Goal: Navigation & Orientation: Understand site structure

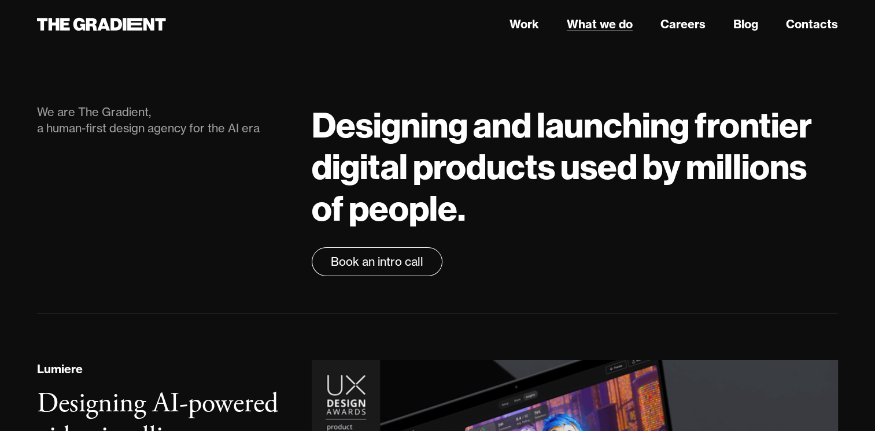
click at [596, 24] on link "What we do" at bounding box center [600, 24] width 66 height 17
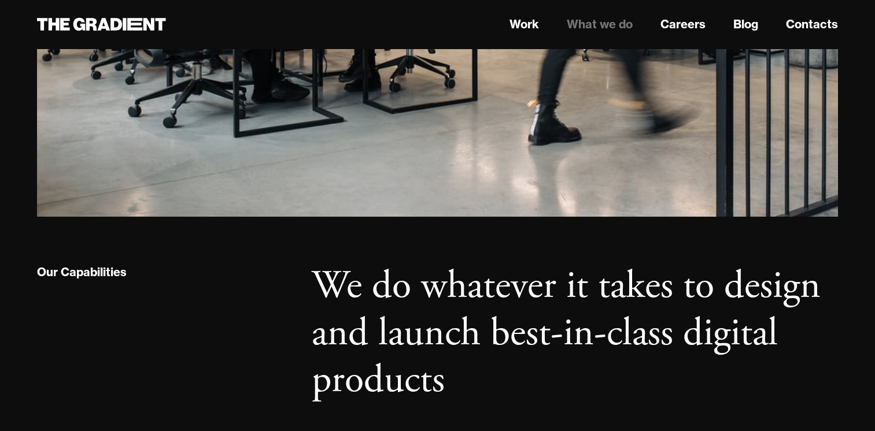
scroll to position [289, 0]
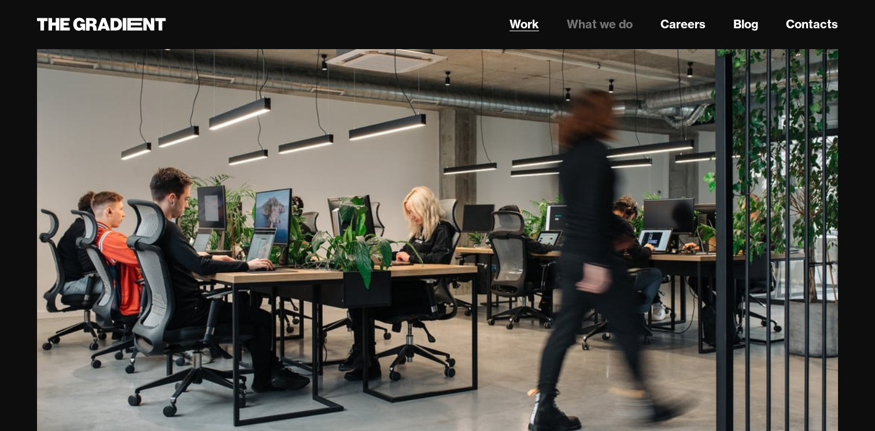
click at [528, 29] on link "Work" at bounding box center [523, 24] width 29 height 17
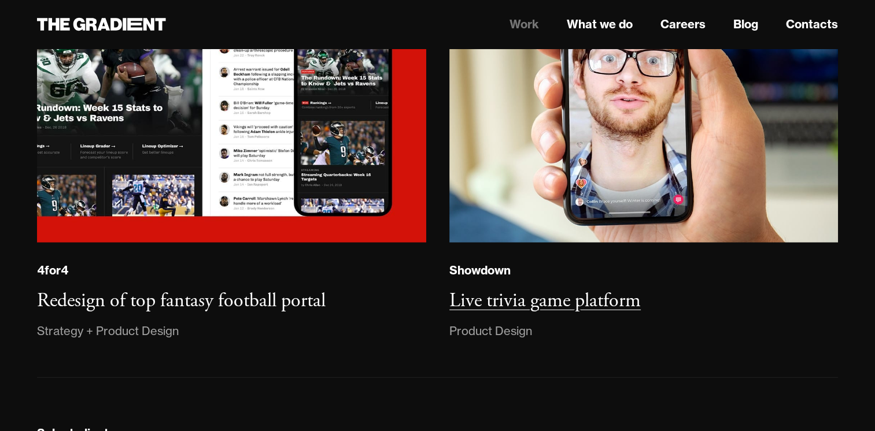
scroll to position [2717, 0]
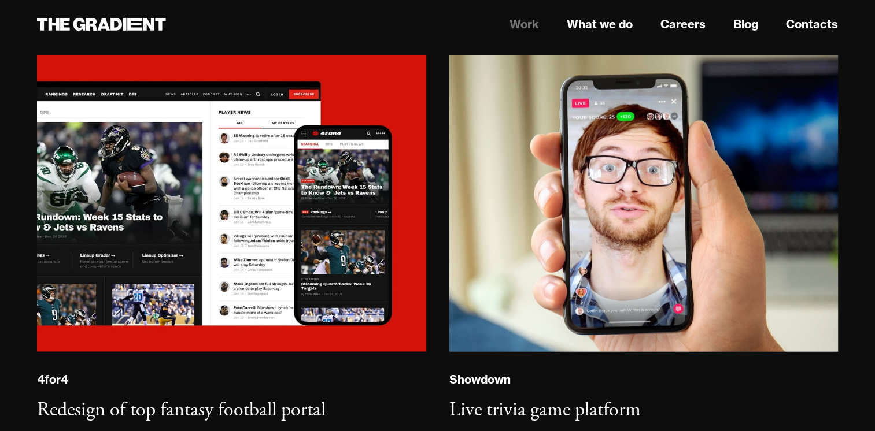
click at [536, 25] on link "Work" at bounding box center [523, 24] width 29 height 17
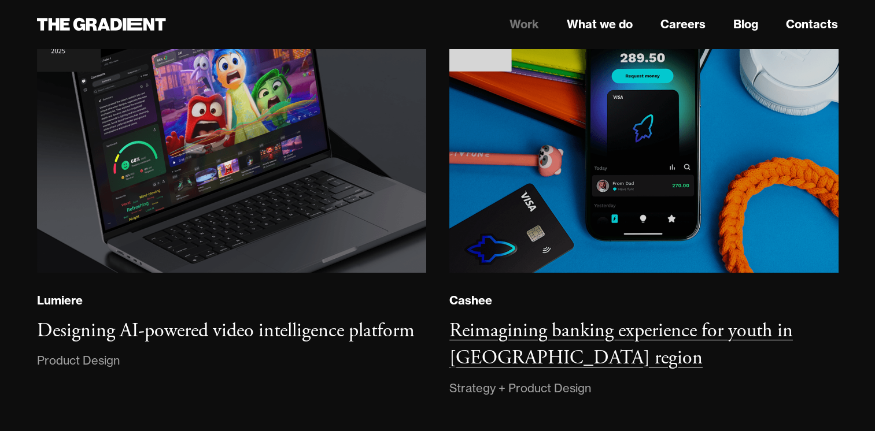
scroll to position [289, 0]
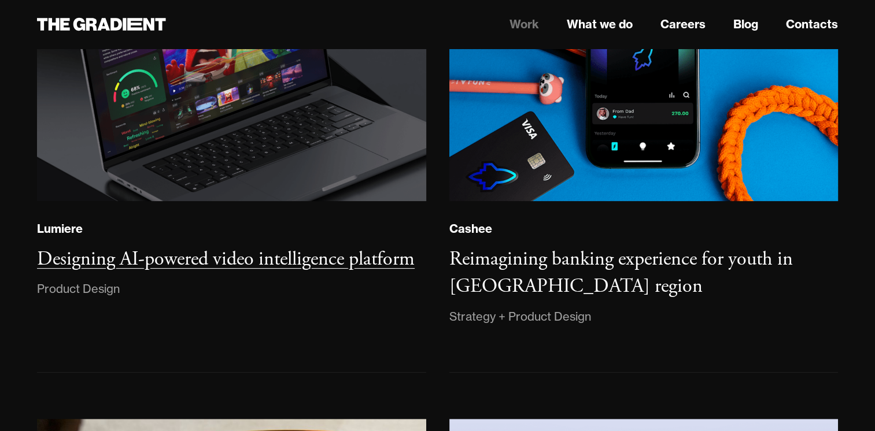
click at [212, 262] on h3 "Designing AI-powered video intelligence platform" at bounding box center [225, 259] width 377 height 25
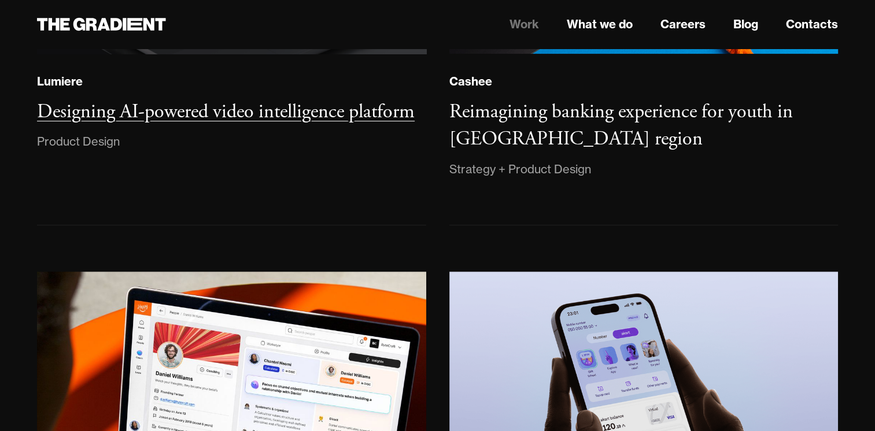
scroll to position [520, 0]
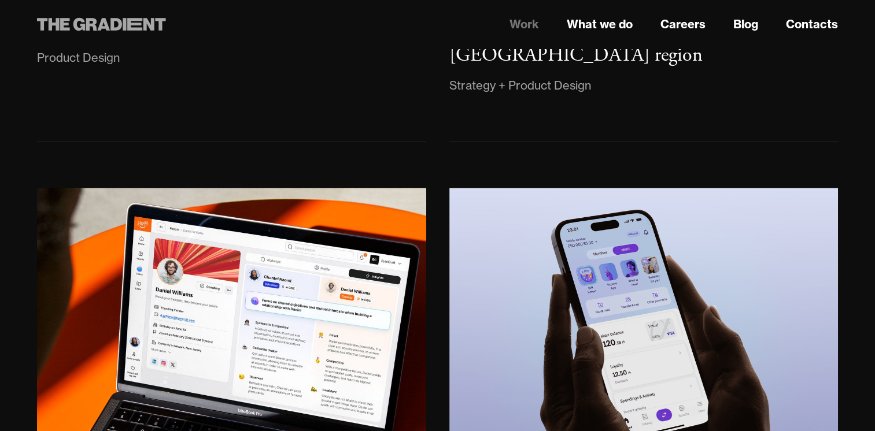
click at [146, 22] on icon at bounding box center [148, 24] width 11 height 13
click at [72, 23] on icon at bounding box center [101, 24] width 129 height 21
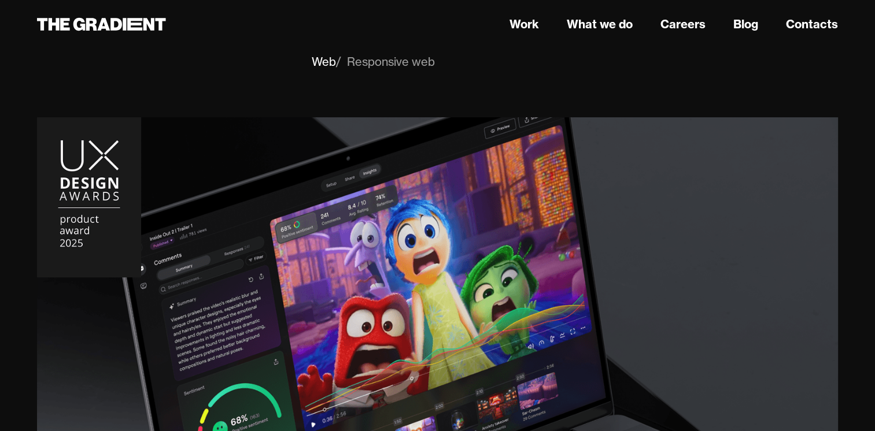
scroll to position [58, 0]
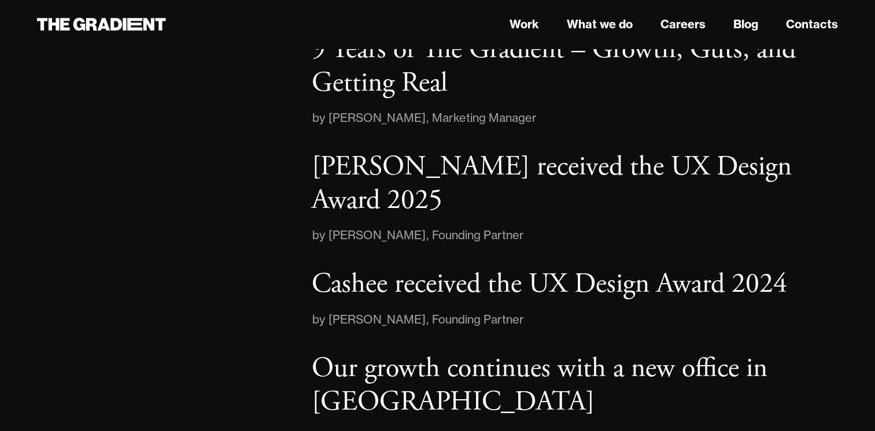
scroll to position [1601, 0]
